Goal: Communication & Community: Answer question/provide support

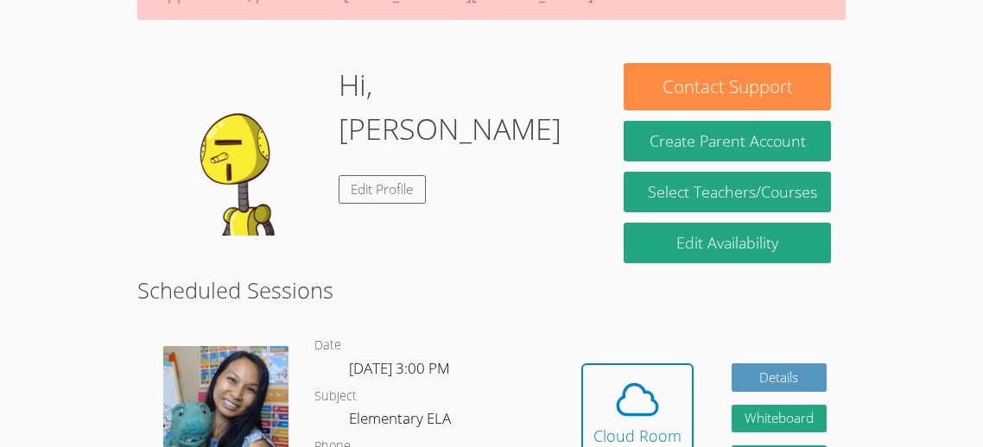
scroll to position [288, 0]
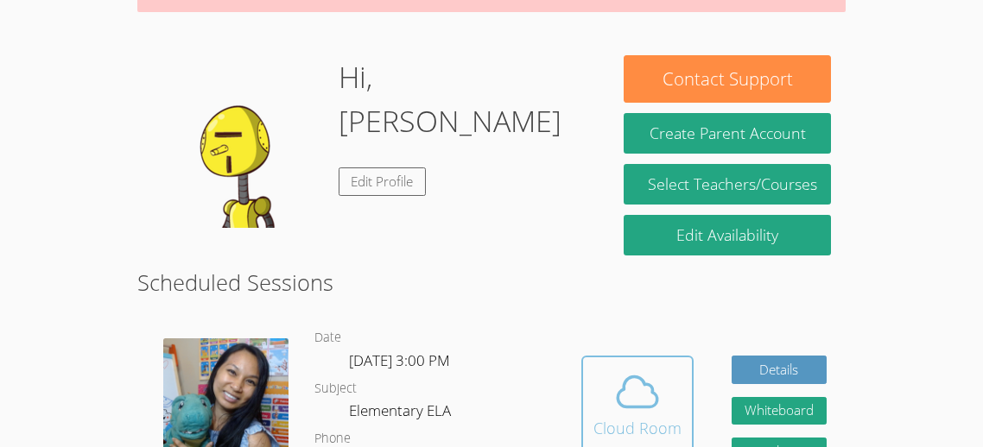
click at [650, 368] on icon at bounding box center [637, 392] width 48 height 48
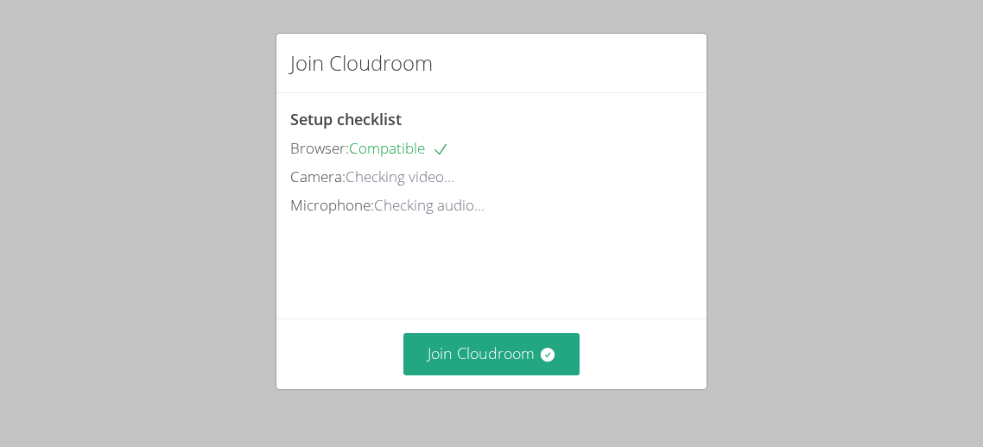
click at [543, 56] on div "Join Cloudroom" at bounding box center [491, 64] width 430 height 60
click at [524, 138] on div "Browser: Compatible" at bounding box center [491, 148] width 402 height 25
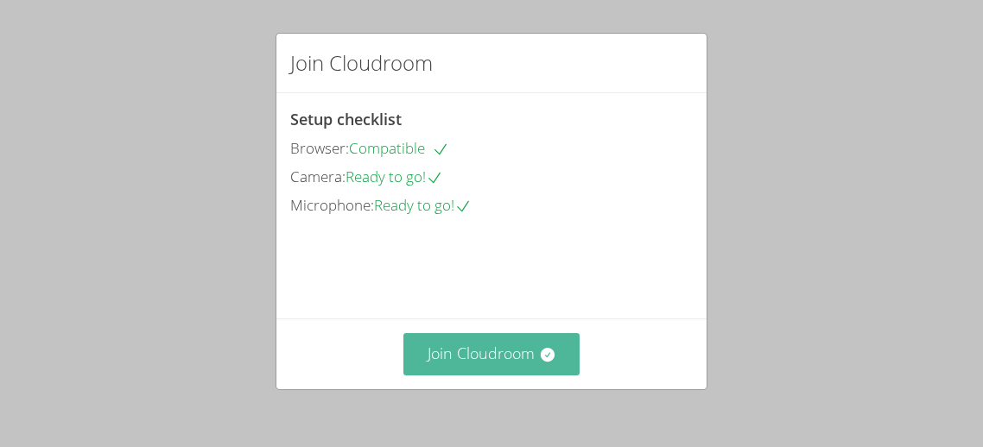
click at [503, 339] on button "Join Cloudroom" at bounding box center [491, 354] width 177 height 42
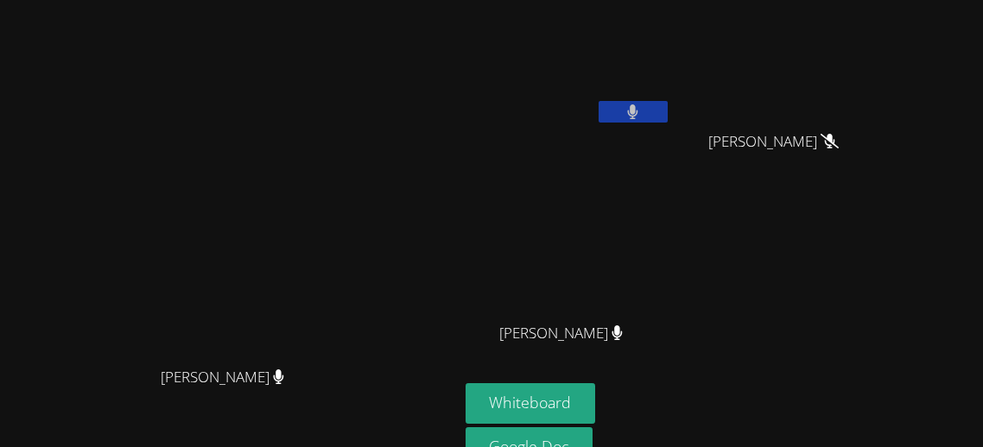
click at [667, 105] on button at bounding box center [632, 112] width 69 height 22
click at [671, 117] on video at bounding box center [568, 65] width 206 height 116
click at [638, 118] on icon at bounding box center [633, 111] width 10 height 15
click at [667, 120] on button at bounding box center [632, 112] width 69 height 22
click at [667, 104] on button at bounding box center [632, 112] width 69 height 22
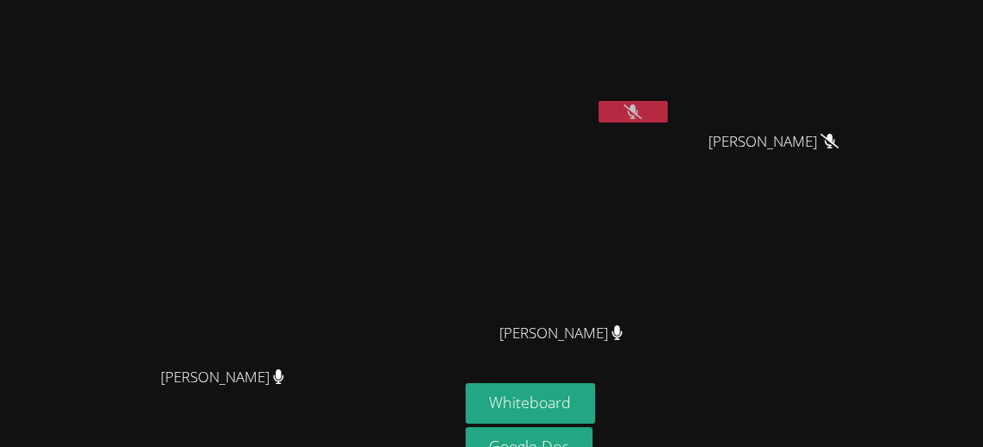
click at [667, 111] on button at bounding box center [632, 112] width 69 height 22
click at [596, 392] on button "Whiteboard" at bounding box center [530, 403] width 130 height 41
click at [667, 107] on button at bounding box center [632, 112] width 69 height 22
click at [254, 338] on video at bounding box center [228, 234] width 259 height 250
click at [256, 345] on video at bounding box center [228, 234] width 259 height 250
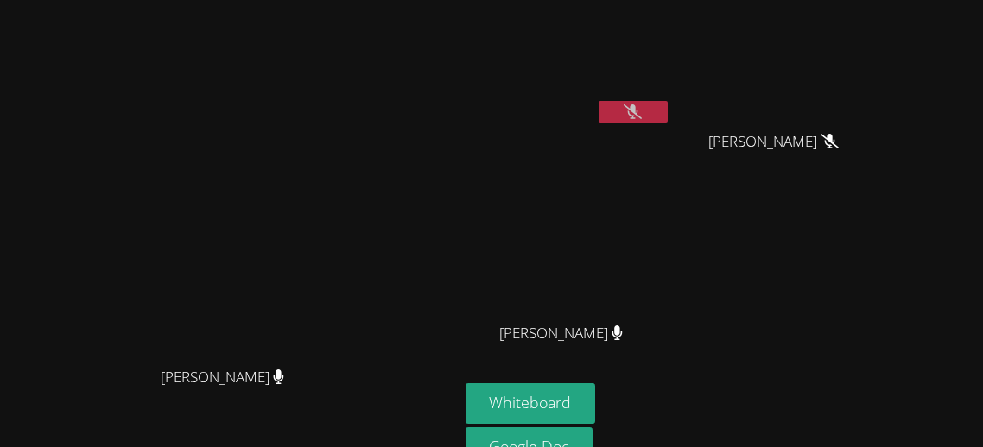
click at [258, 343] on video at bounding box center [228, 234] width 259 height 250
click at [269, 351] on video at bounding box center [228, 234] width 259 height 250
click at [328, 342] on video at bounding box center [228, 234] width 259 height 250
click at [303, 335] on video at bounding box center [228, 234] width 259 height 250
click at [638, 112] on icon at bounding box center [633, 111] width 10 height 15
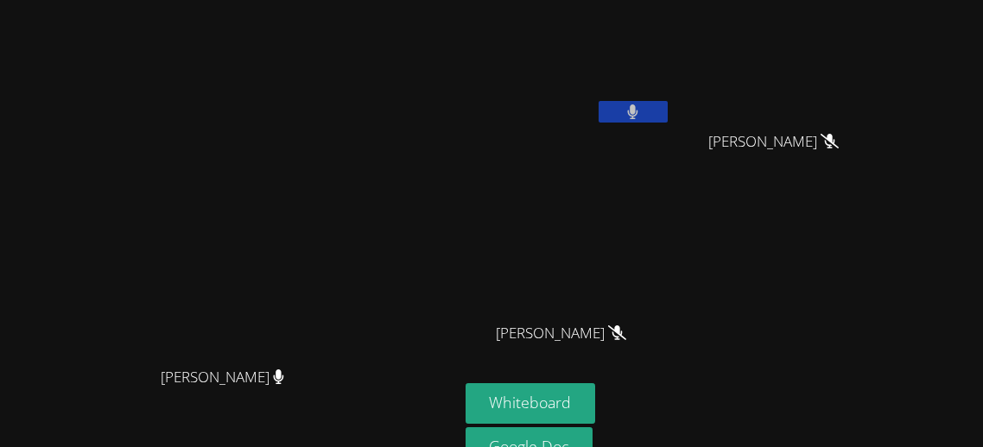
click at [667, 115] on button at bounding box center [632, 112] width 69 height 22
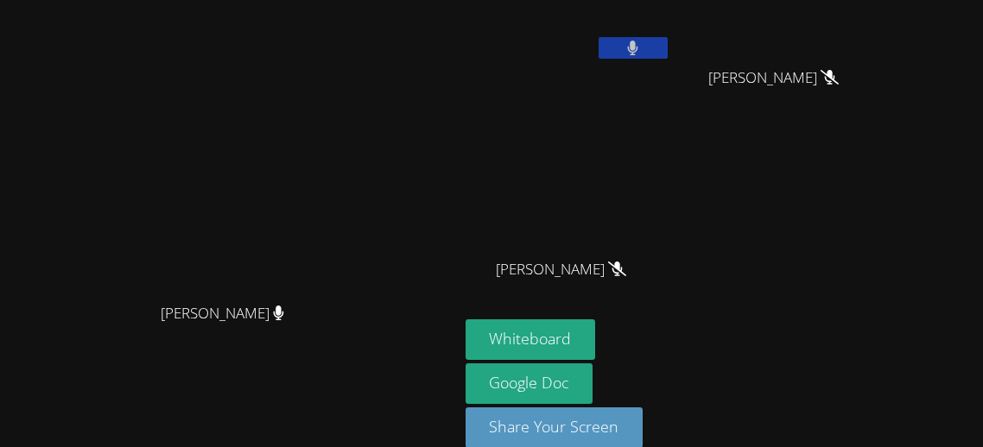
scroll to position [55, 0]
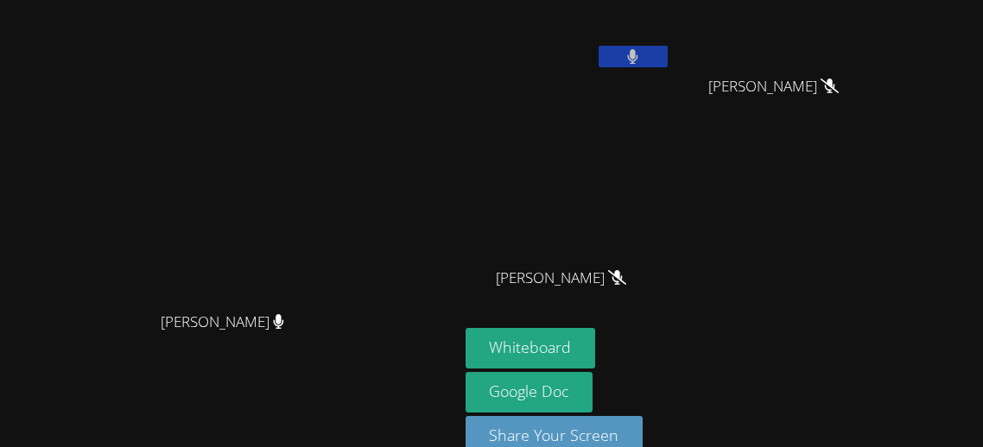
click at [667, 64] on button at bounding box center [632, 57] width 69 height 22
click at [642, 60] on icon at bounding box center [632, 56] width 18 height 15
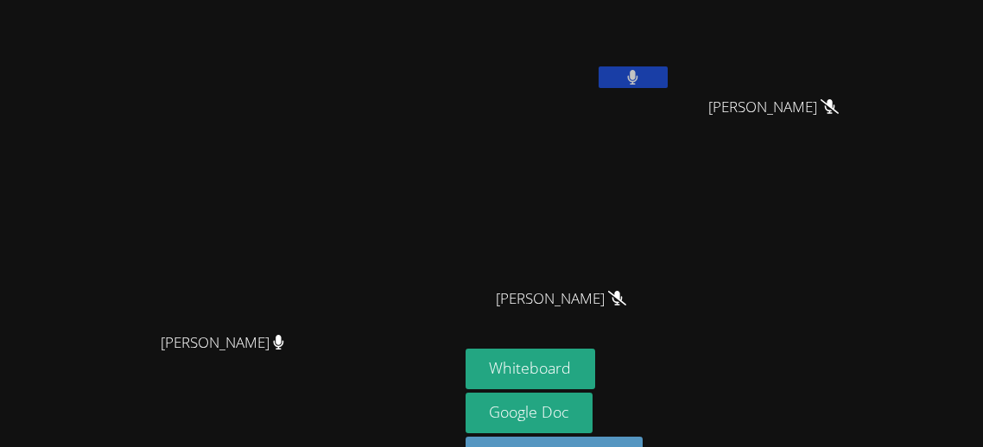
scroll to position [0, 0]
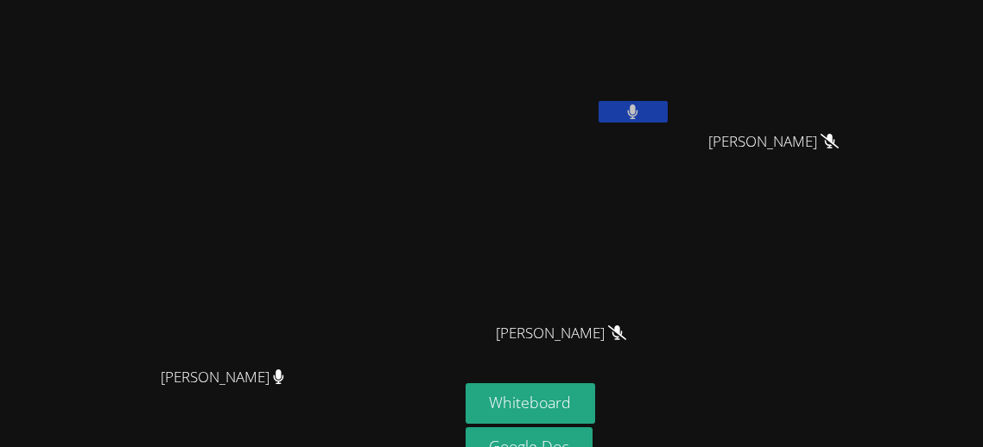
click at [667, 116] on button at bounding box center [632, 112] width 69 height 22
click at [667, 117] on button at bounding box center [632, 112] width 69 height 22
click at [667, 119] on button at bounding box center [632, 112] width 69 height 22
click at [667, 120] on button at bounding box center [632, 112] width 69 height 22
click at [667, 109] on button at bounding box center [632, 112] width 69 height 22
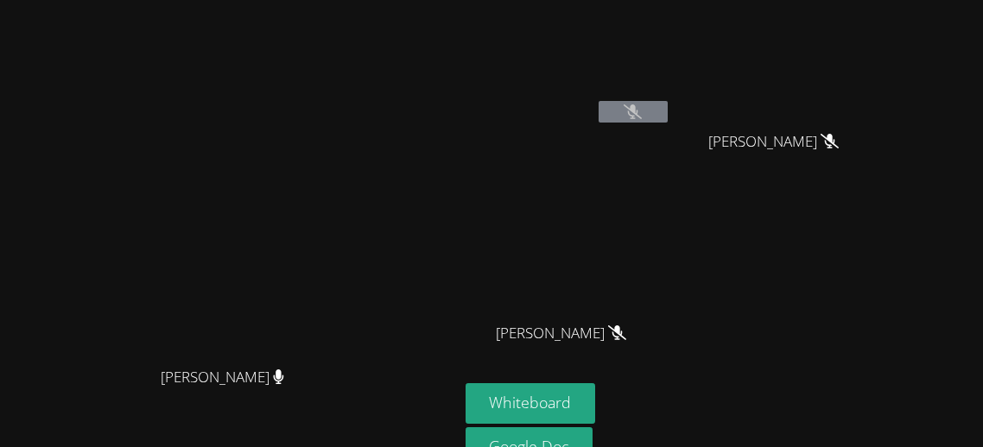
click at [630, 359] on div "[PERSON_NAME]" at bounding box center [568, 348] width 206 height 69
click at [671, 89] on video at bounding box center [568, 65] width 206 height 116
drag, startPoint x: 555, startPoint y: 46, endPoint x: 556, endPoint y: 56, distance: 10.4
click at [556, 56] on aside "[PERSON_NAME] Hi [PERSON_NAME] Hi [PERSON_NAME] An Nolan An Bảng trắng Tài liệu…" at bounding box center [675, 268] width 432 height 536
click at [730, 412] on aside "[PERSON_NAME] Hi [PERSON_NAME] Hi [PERSON_NAME] An Nolan An Bảng trắng Tài liệu…" at bounding box center [675, 268] width 432 height 536
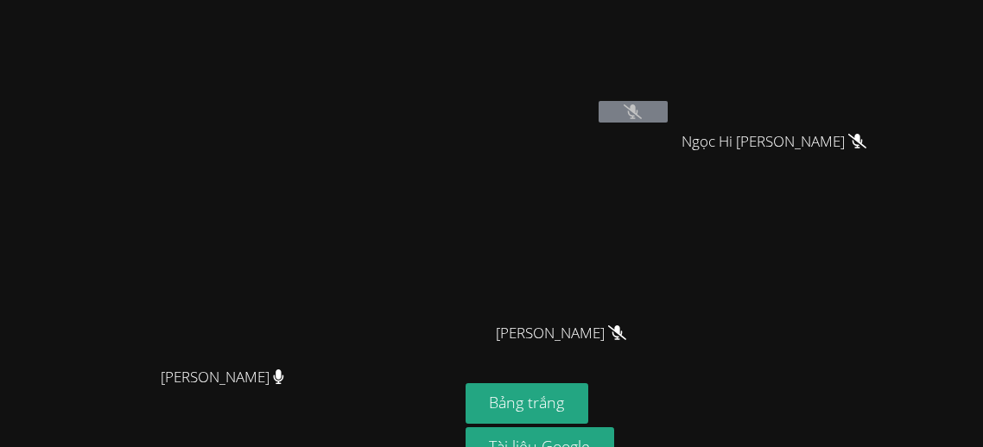
click at [671, 130] on div "Bình Nguyên" at bounding box center [568, 99] width 206 height 185
click at [667, 119] on button at bounding box center [632, 112] width 69 height 22
click at [671, 133] on div "Bình Nguyên" at bounding box center [568, 99] width 206 height 185
click at [805, 180] on div "[PERSON_NAME] Hi [PERSON_NAME] Hi [PERSON_NAME] An [PERSON_NAME]" at bounding box center [674, 195] width 418 height 376
click at [850, 74] on video at bounding box center [781, 65] width 206 height 116
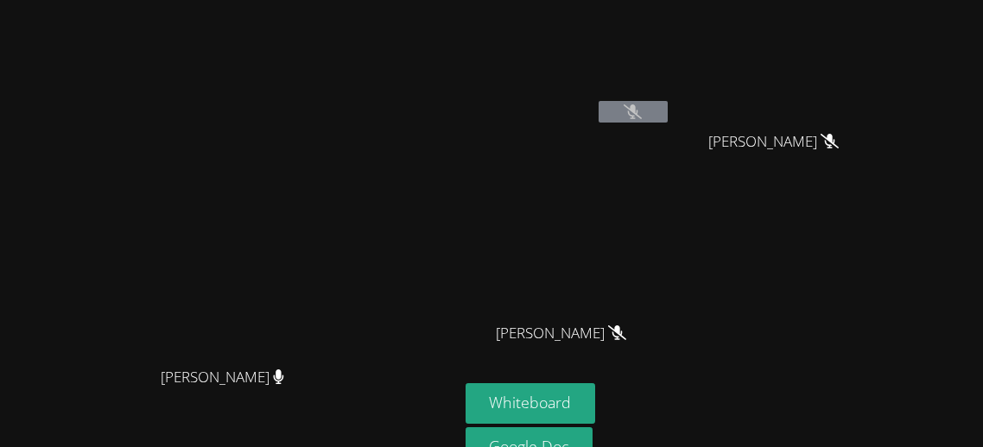
click at [850, 74] on video at bounding box center [781, 65] width 206 height 116
click at [671, 151] on div "[PERSON_NAME]" at bounding box center [568, 99] width 206 height 185
click at [667, 110] on button at bounding box center [632, 112] width 69 height 22
click at [667, 103] on button at bounding box center [632, 112] width 69 height 22
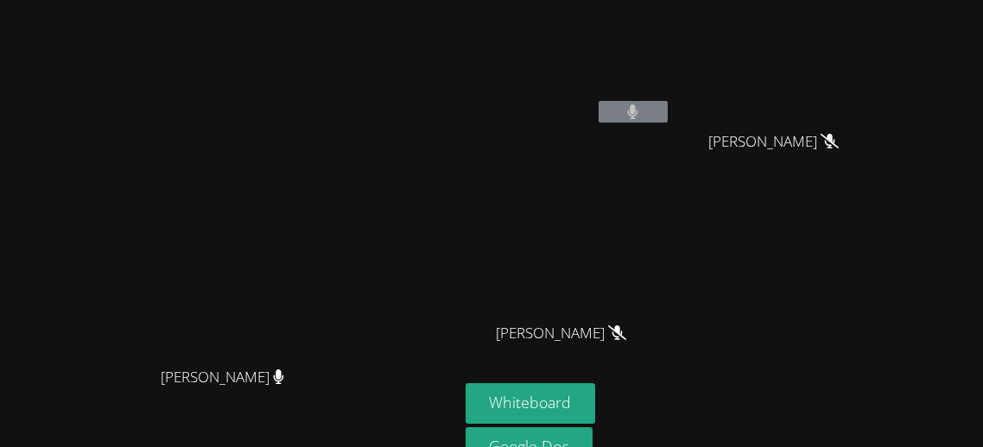
click at [667, 107] on button at bounding box center [632, 112] width 69 height 22
click at [667, 102] on button at bounding box center [632, 112] width 69 height 22
click at [671, 99] on video at bounding box center [568, 65] width 206 height 116
click at [667, 101] on button at bounding box center [632, 112] width 69 height 22
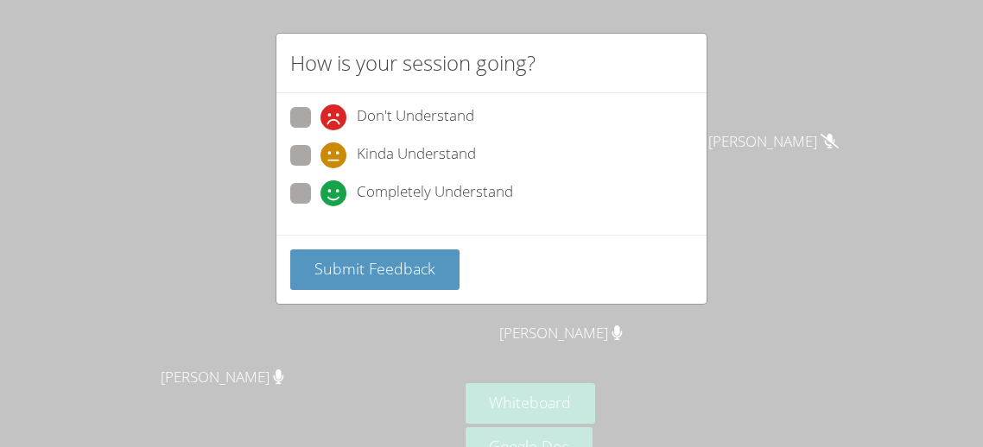
click at [343, 187] on icon at bounding box center [333, 193] width 26 height 26
click at [335, 187] on input "Completely Understand" at bounding box center [327, 190] width 15 height 15
radio input "true"
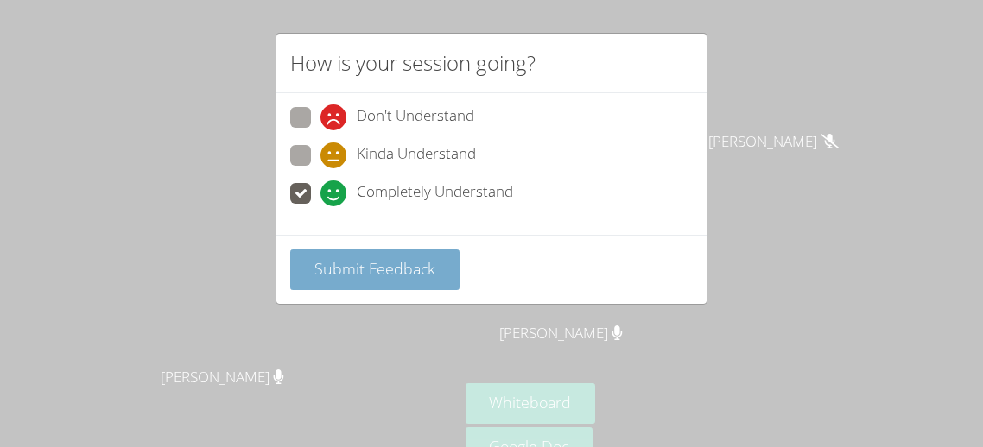
click at [345, 272] on span "Submit Feedback" at bounding box center [374, 268] width 121 height 21
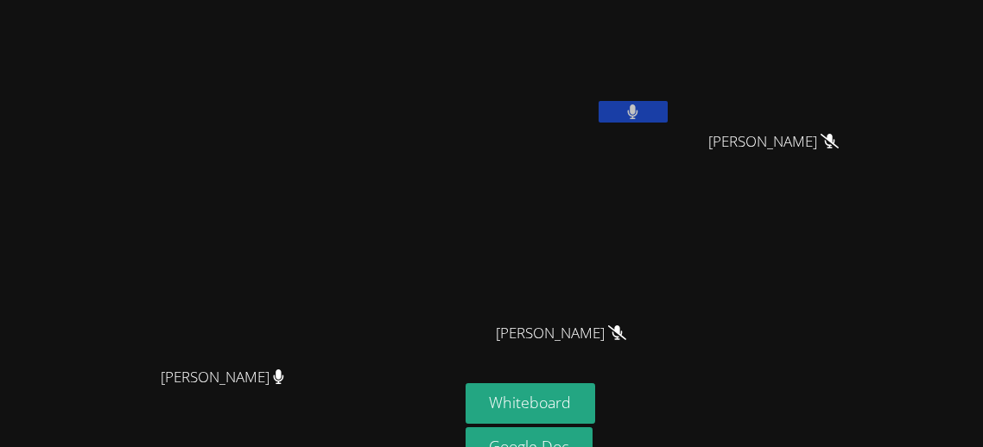
click at [667, 117] on button at bounding box center [632, 112] width 69 height 22
click at [638, 118] on icon at bounding box center [632, 111] width 11 height 15
click at [642, 104] on icon at bounding box center [632, 111] width 18 height 15
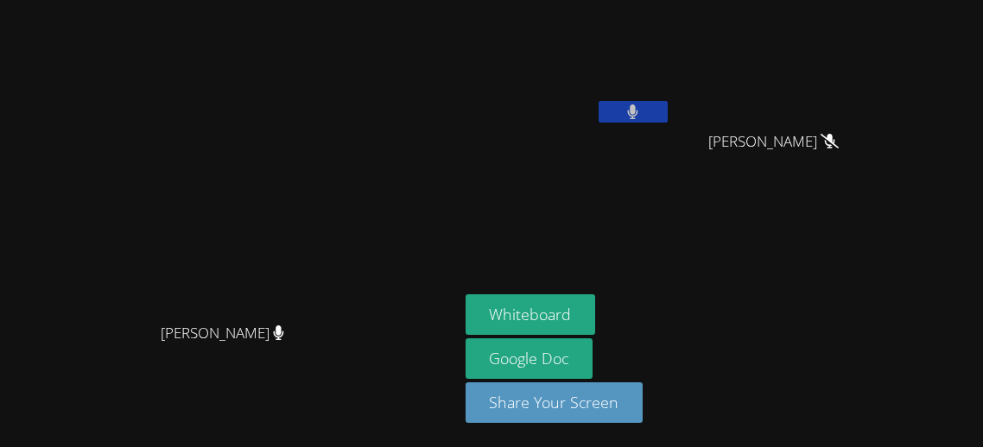
click at [638, 106] on icon at bounding box center [633, 111] width 10 height 15
